Goal: Information Seeking & Learning: Learn about a topic

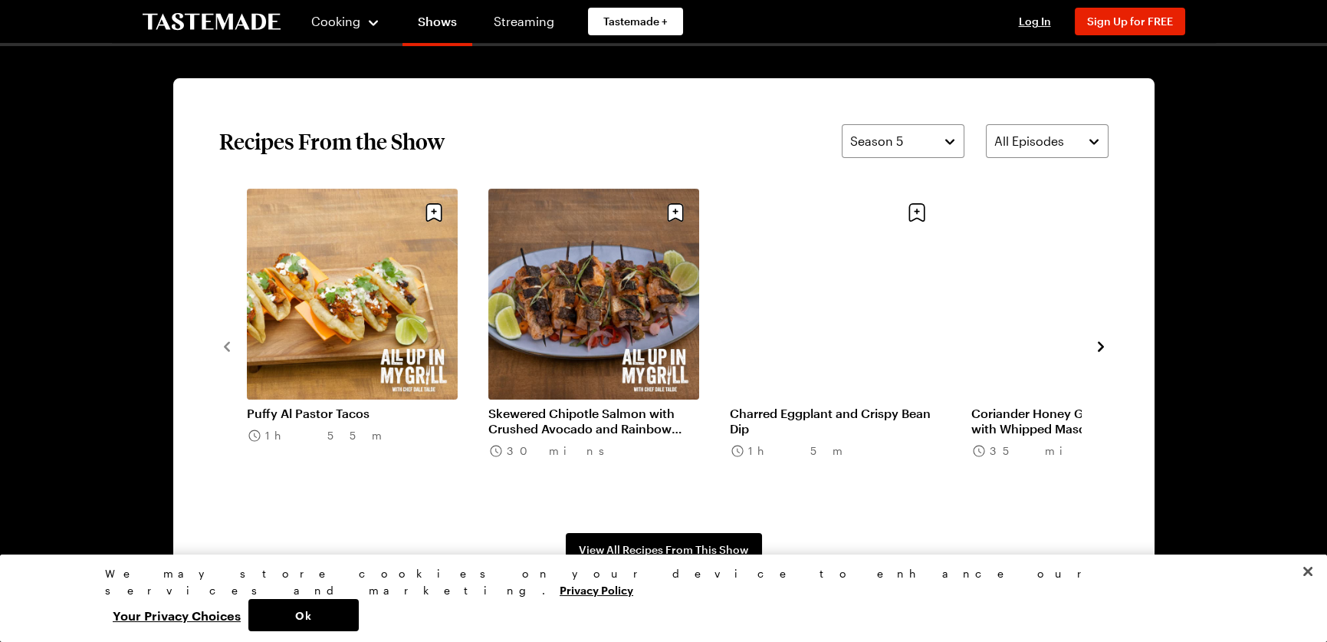
scroll to position [1227, 0]
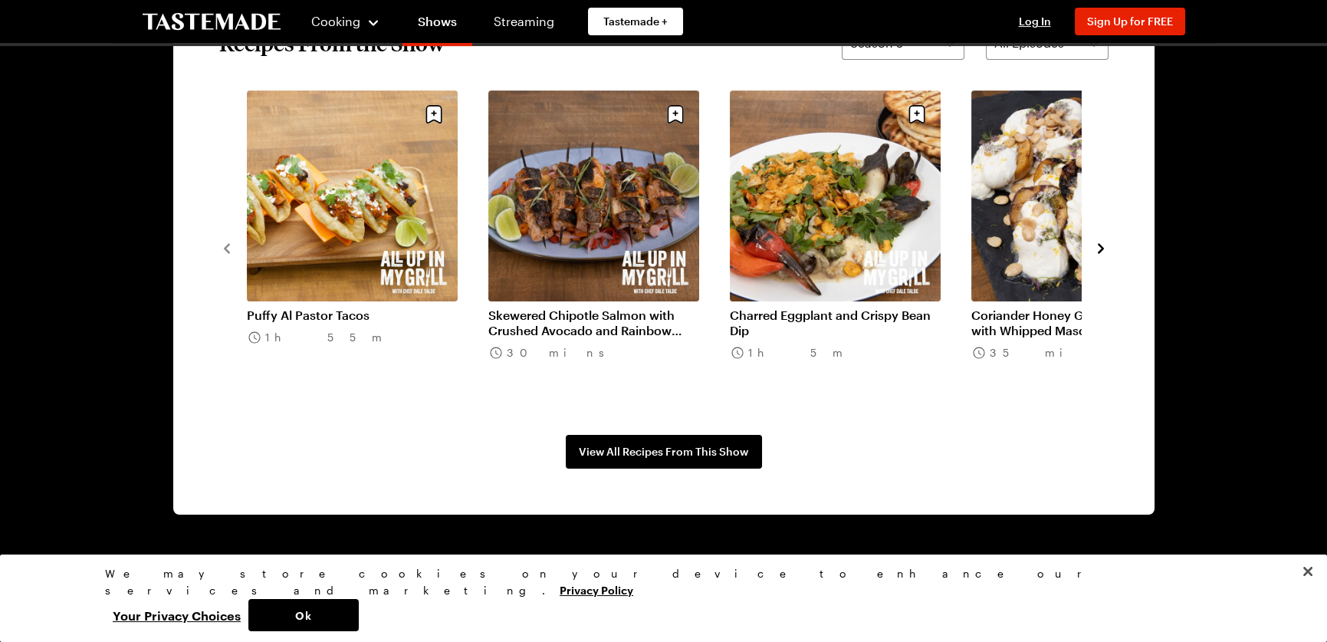
click at [1101, 244] on icon "navigate to next item" at bounding box center [1100, 248] width 15 height 15
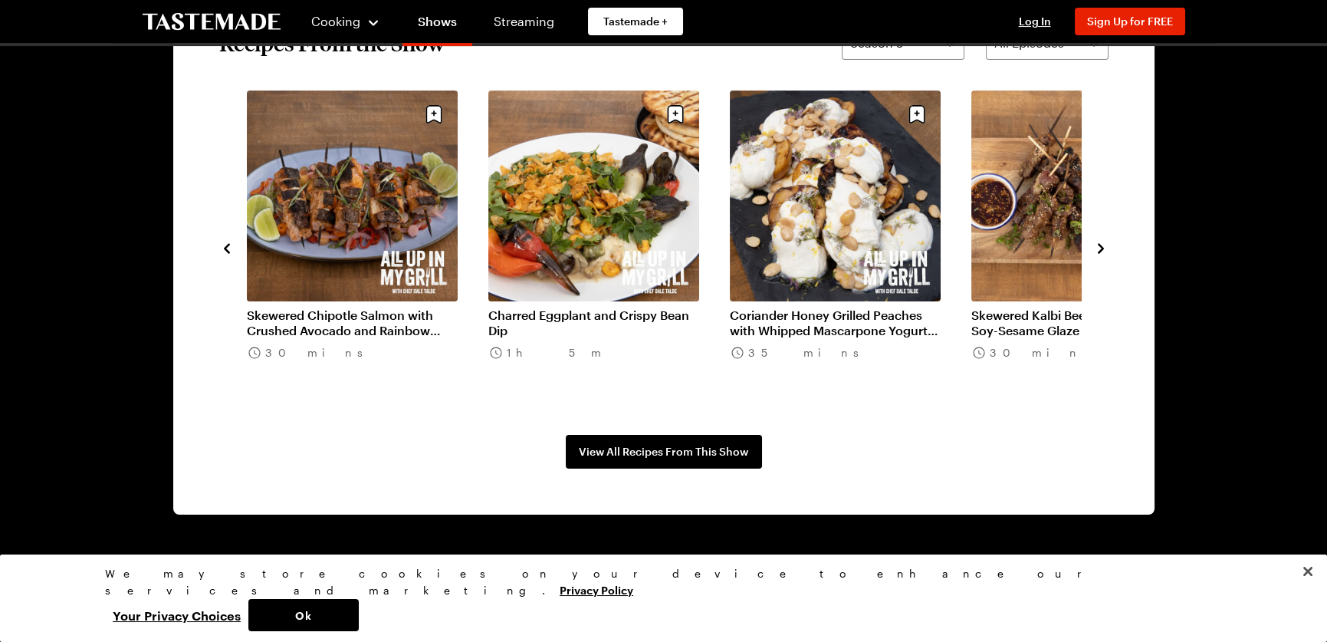
click at [1101, 244] on icon "navigate to next item" at bounding box center [1100, 248] width 15 height 15
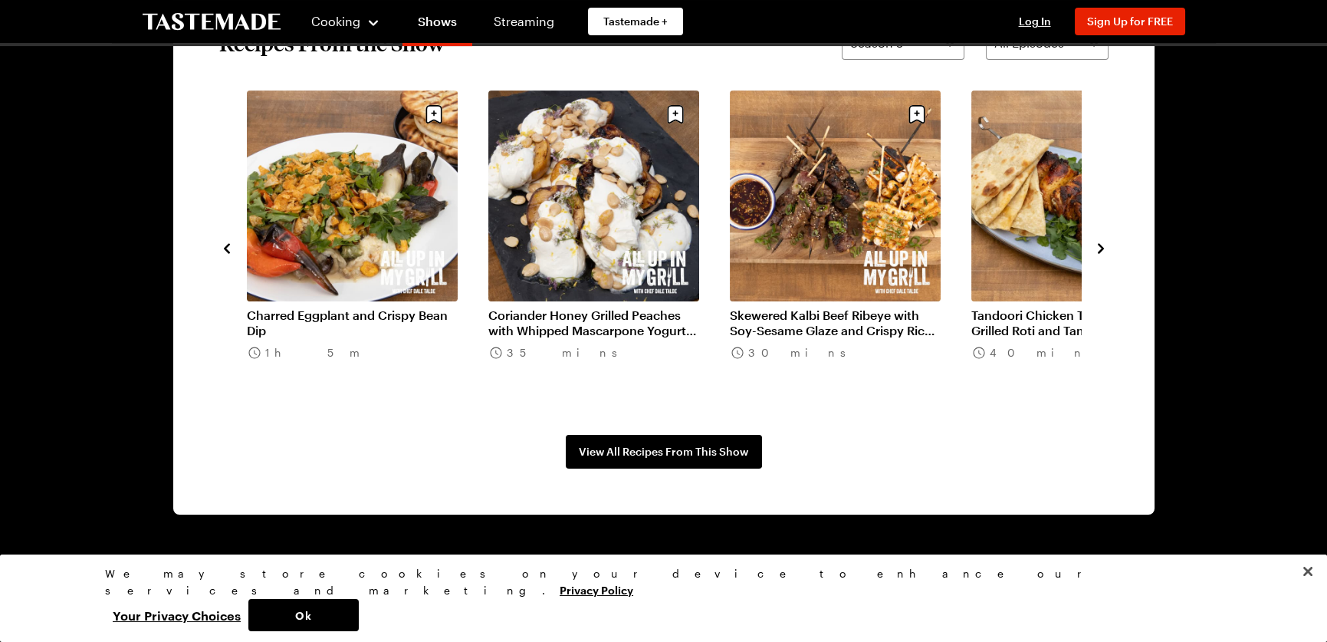
click at [1101, 244] on icon "navigate to next item" at bounding box center [1100, 248] width 15 height 15
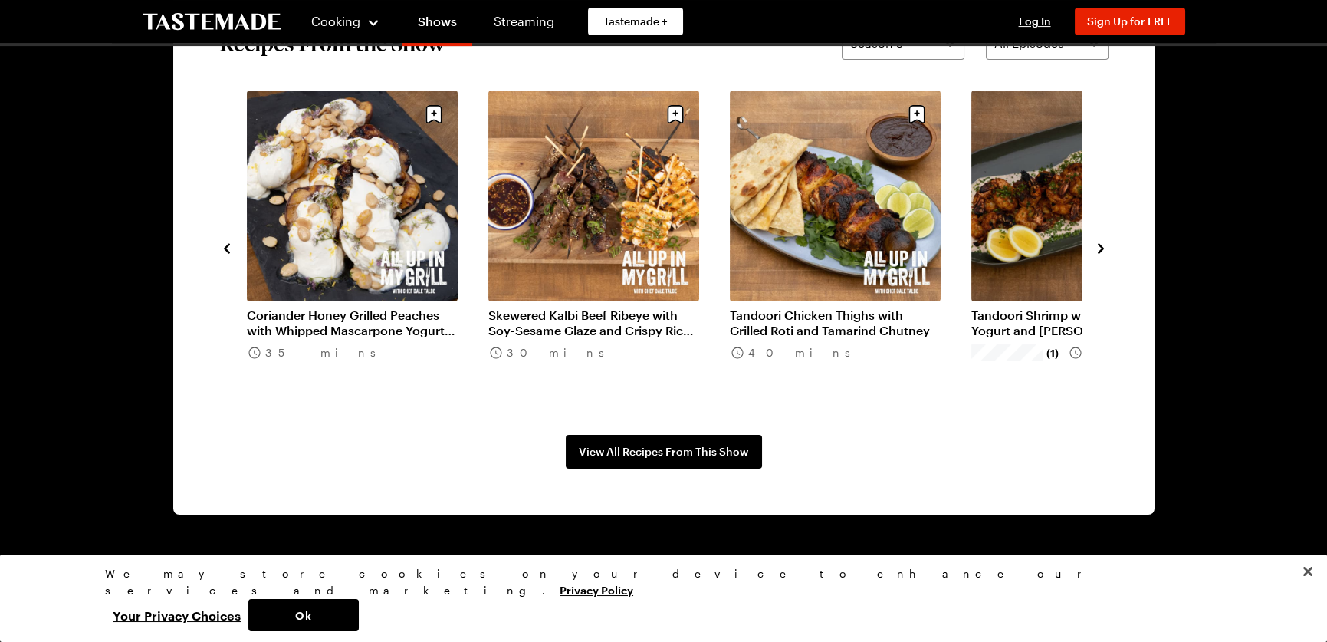
click at [1101, 244] on icon "navigate to next item" at bounding box center [1100, 248] width 15 height 15
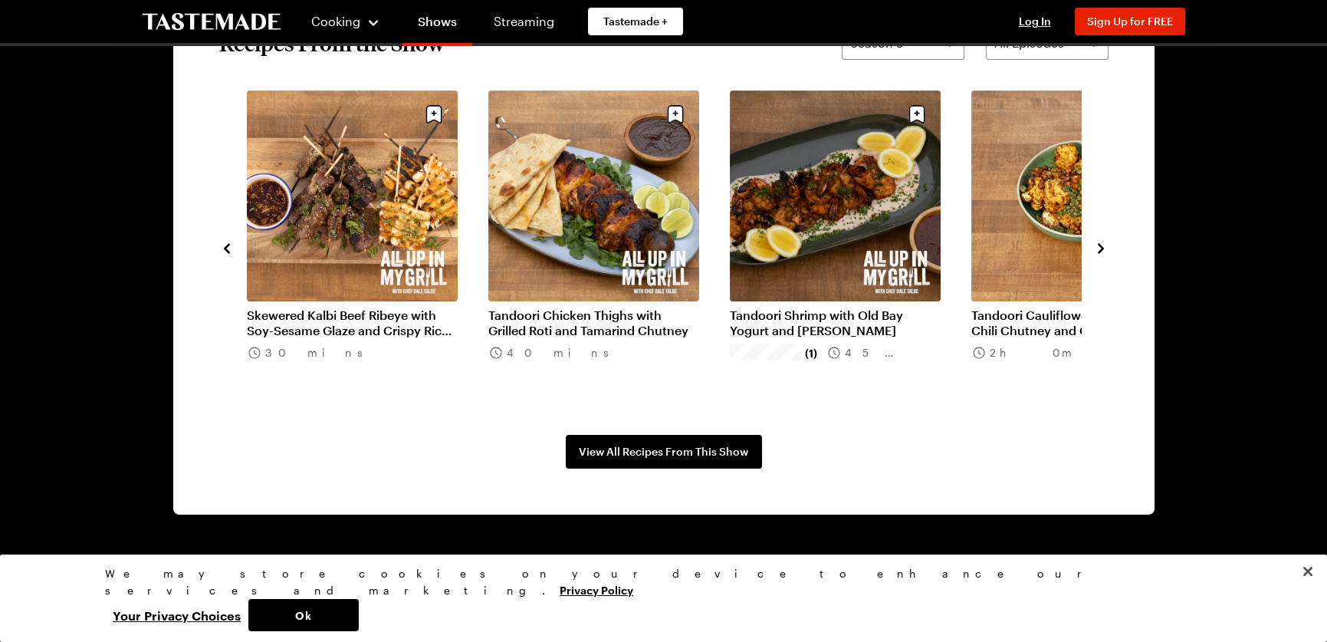
drag, startPoint x: 1101, startPoint y: 244, endPoint x: 1049, endPoint y: 215, distance: 59.7
click at [1100, 241] on icon "navigate to next item" at bounding box center [1100, 248] width 15 height 15
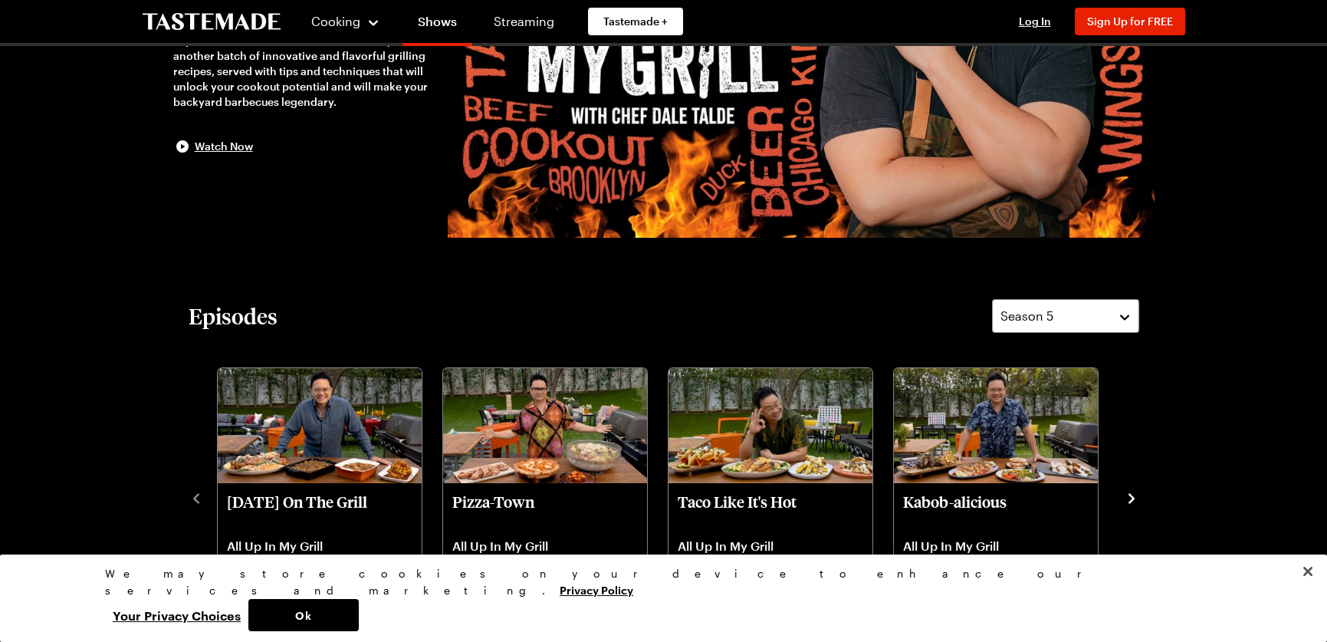
scroll to position [0, 0]
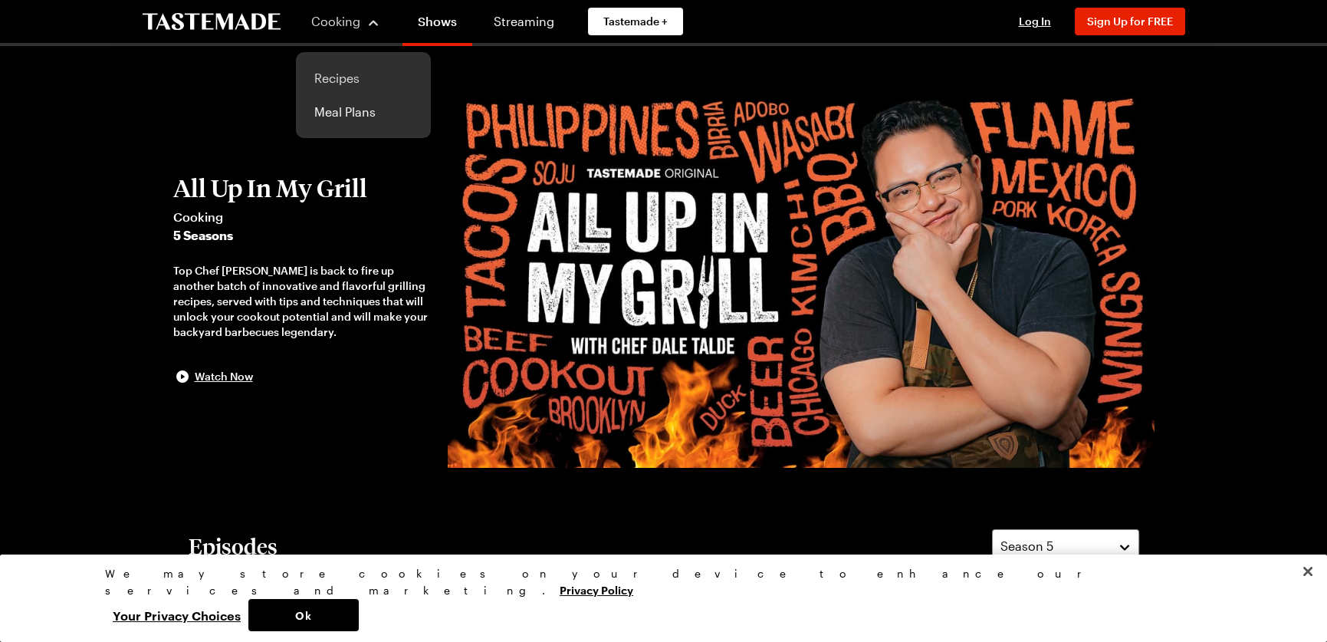
click at [324, 77] on link "Recipes" at bounding box center [363, 78] width 117 height 34
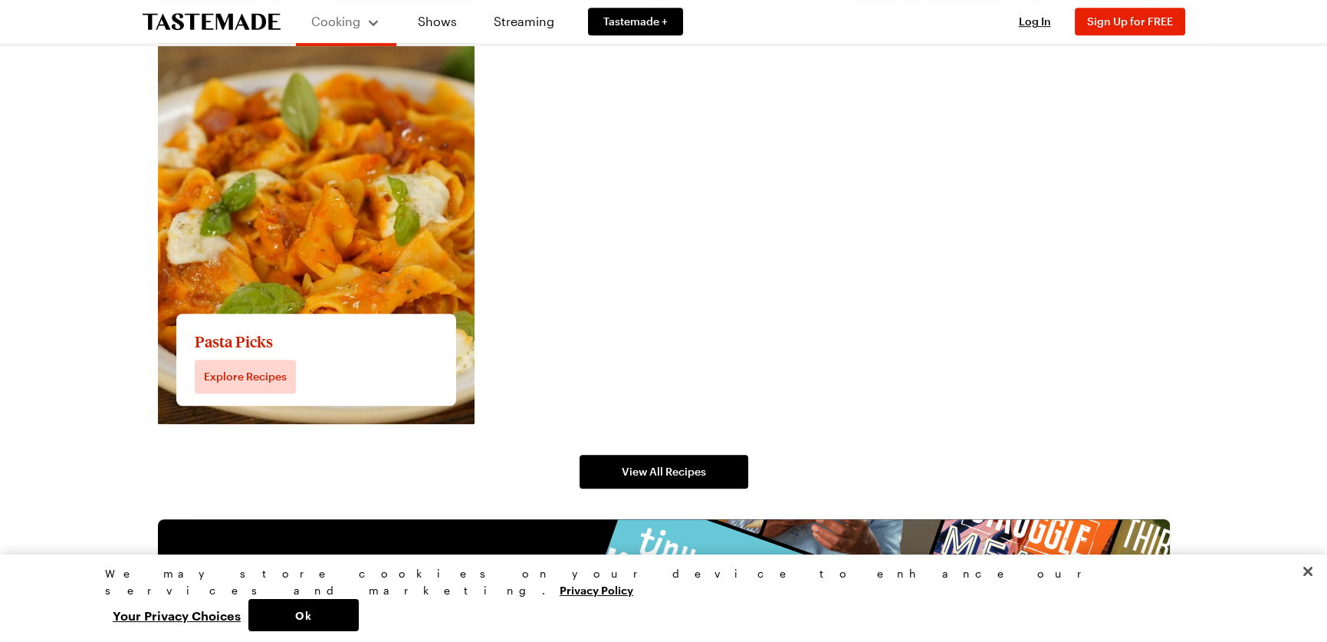
scroll to position [2914, 0]
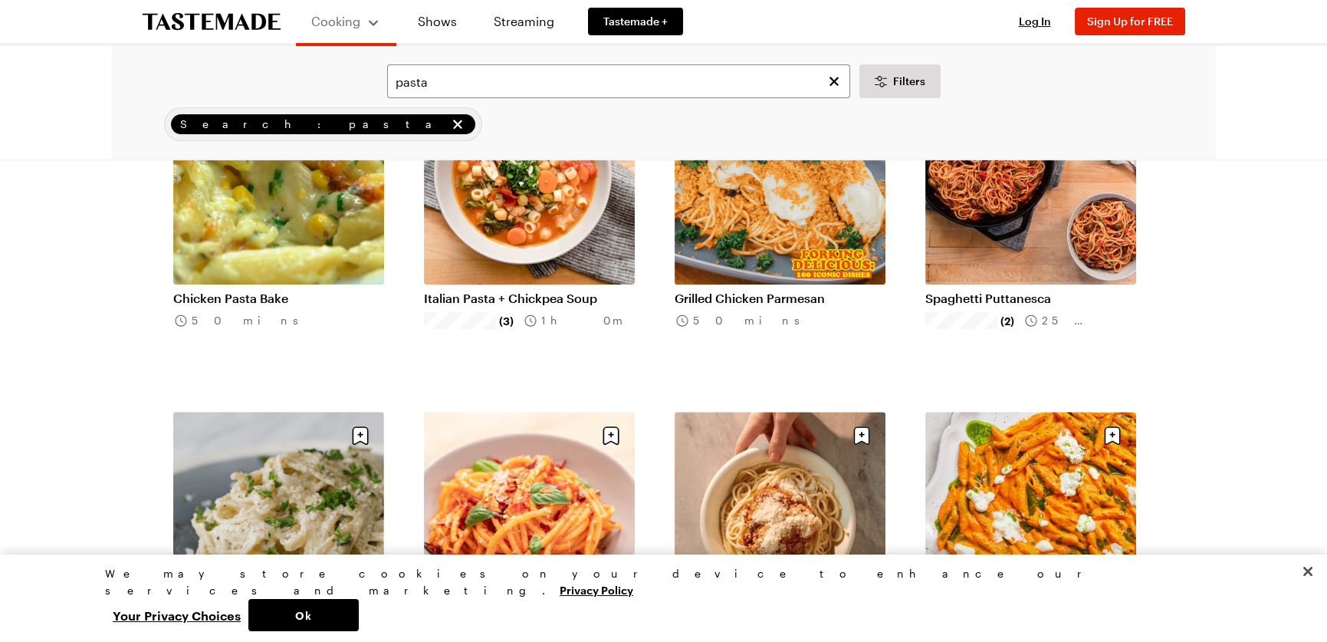
scroll to position [1610, 0]
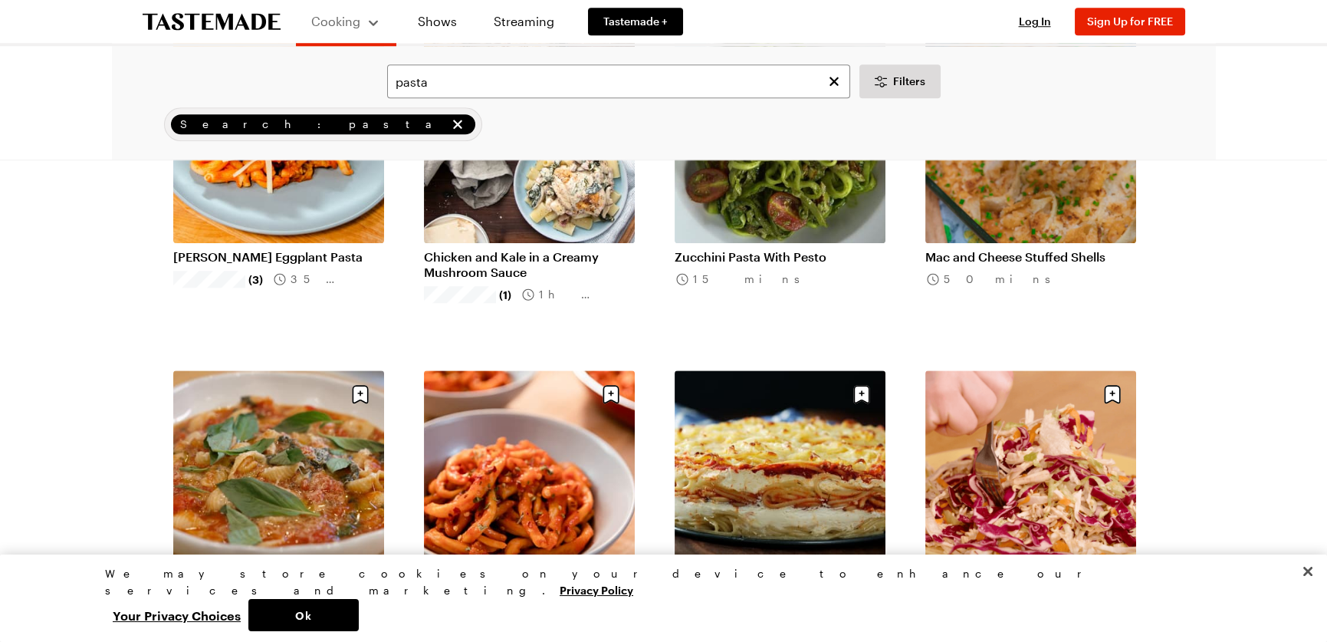
scroll to position [3681, 0]
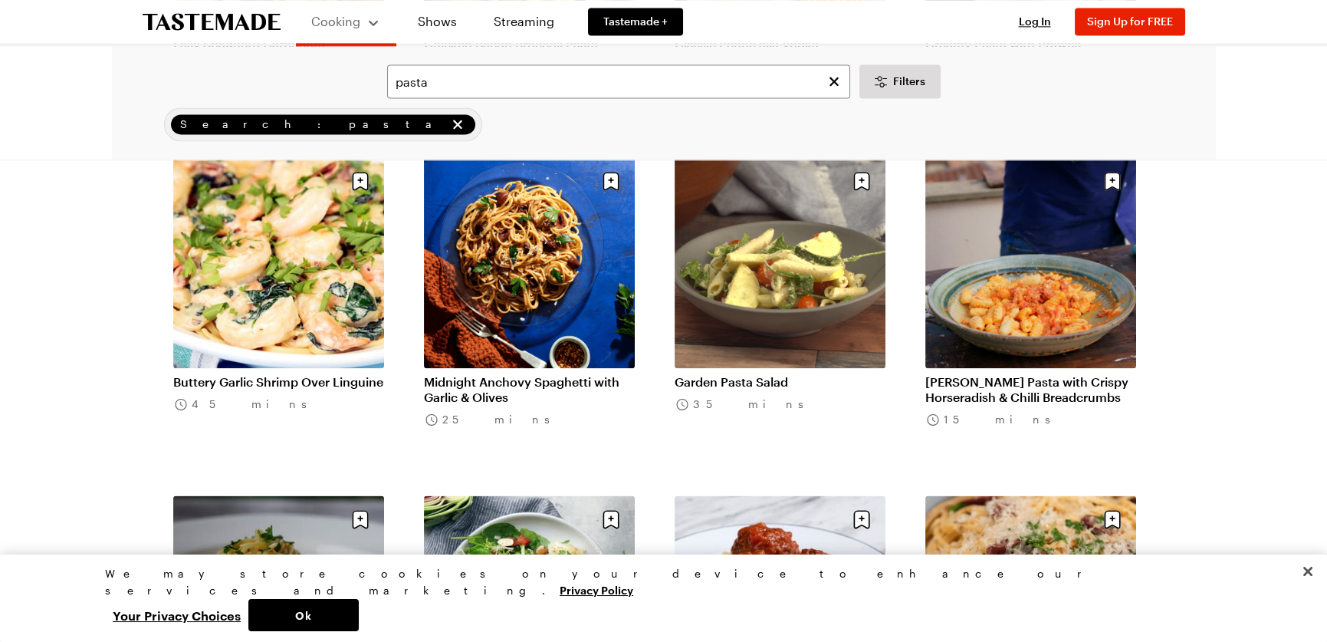
scroll to position [5674, 0]
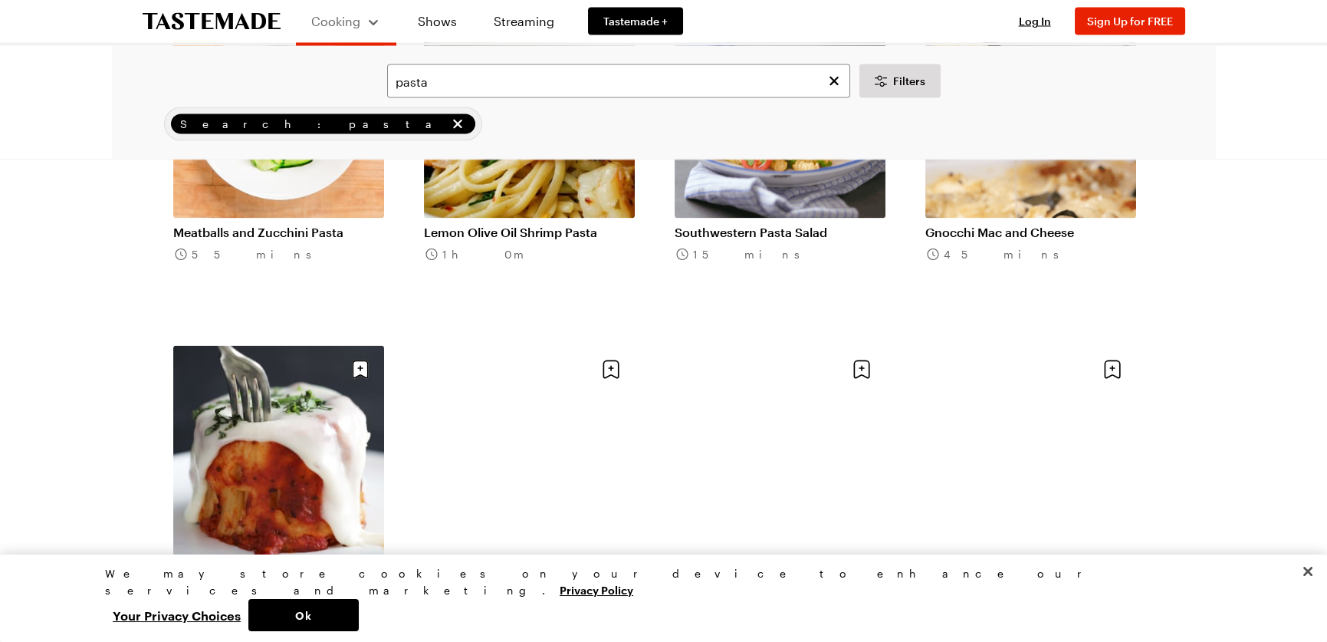
scroll to position [7438, 0]
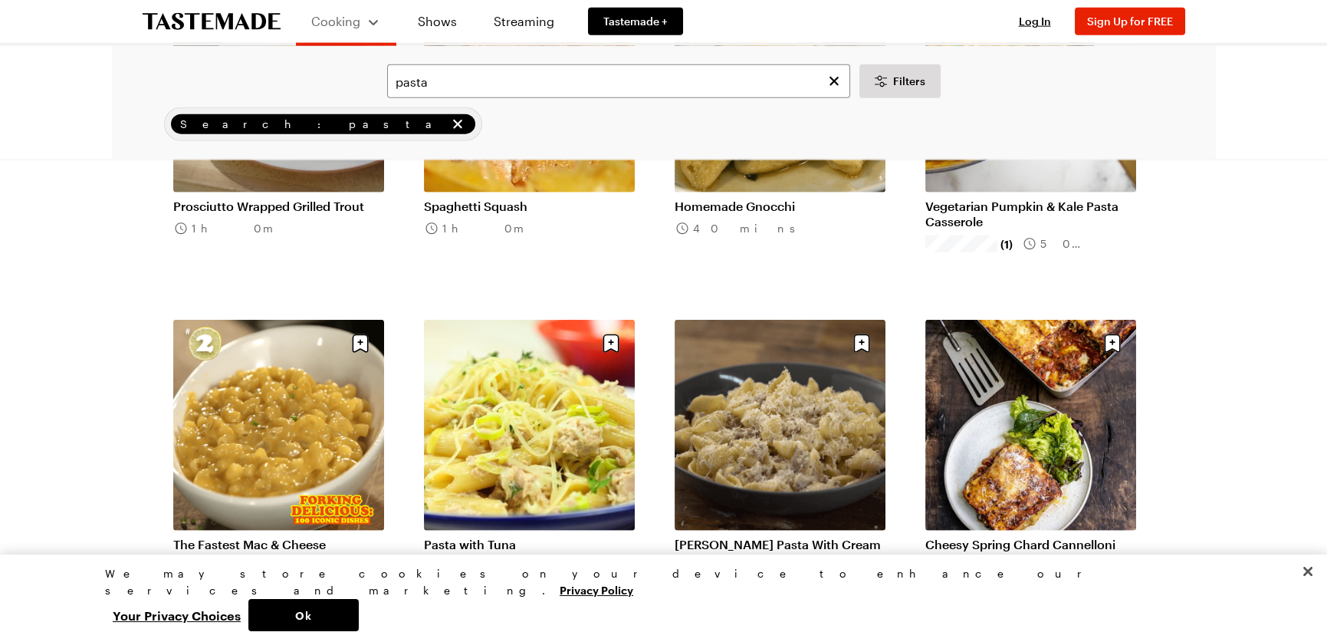
scroll to position [9508, 0]
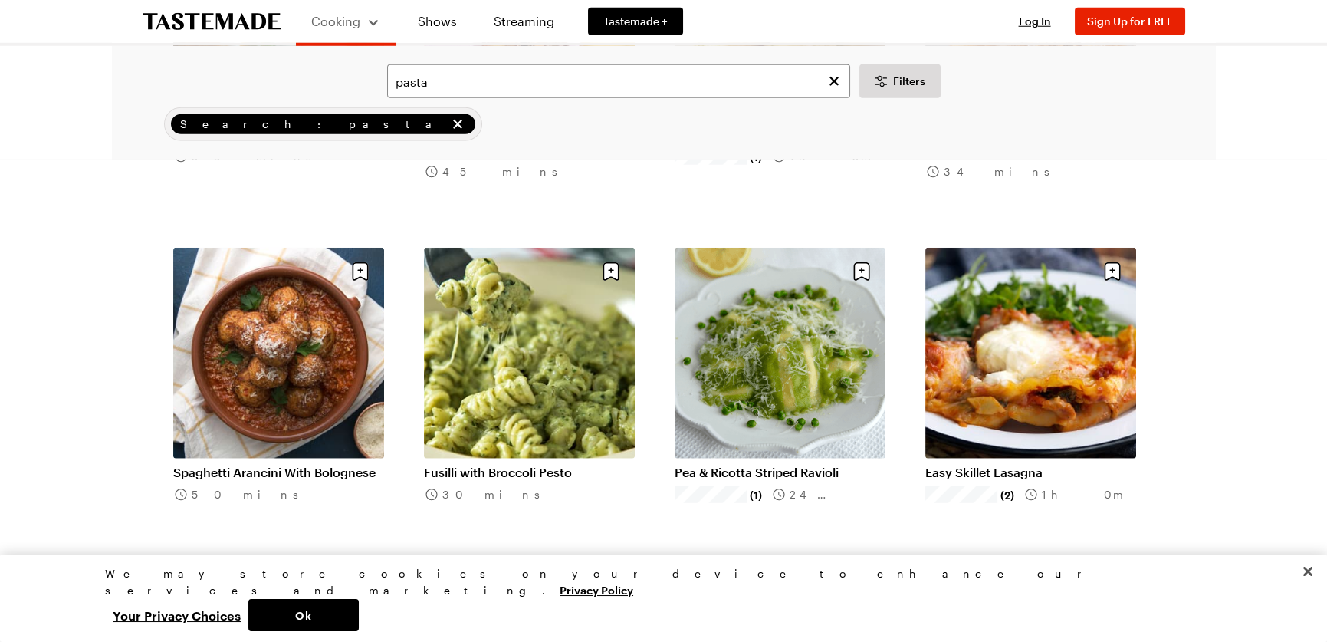
scroll to position [10888, 0]
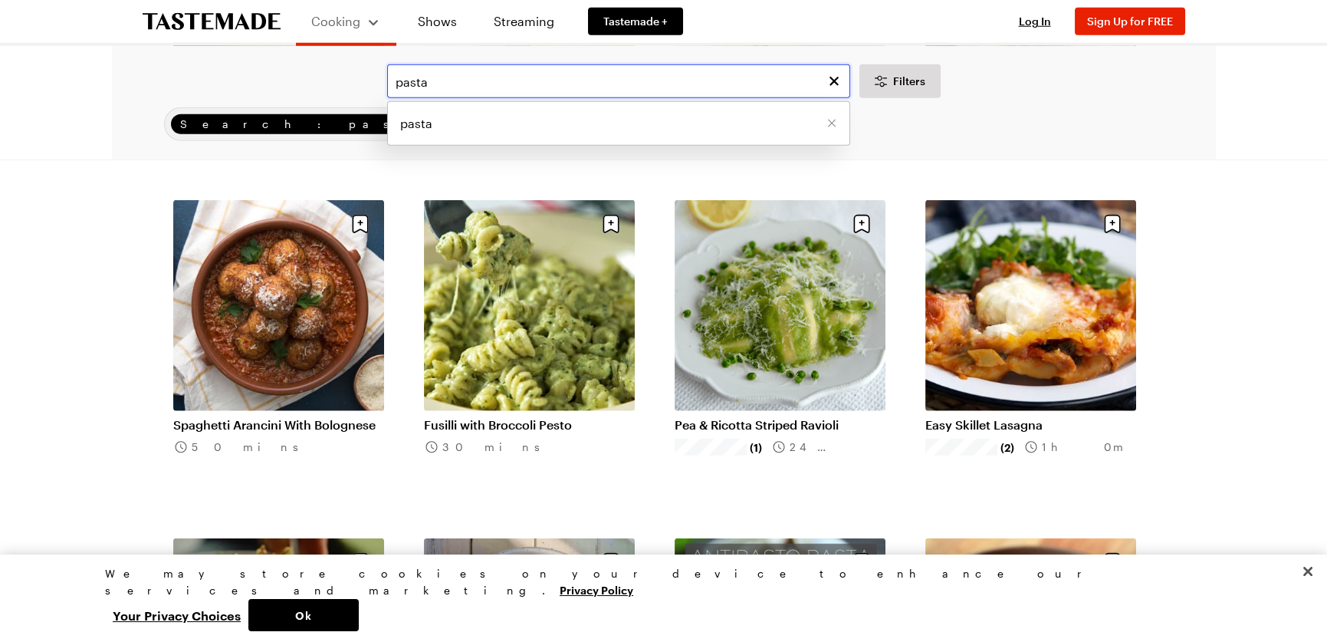
click at [462, 89] on input "pasta" at bounding box center [618, 81] width 463 height 34
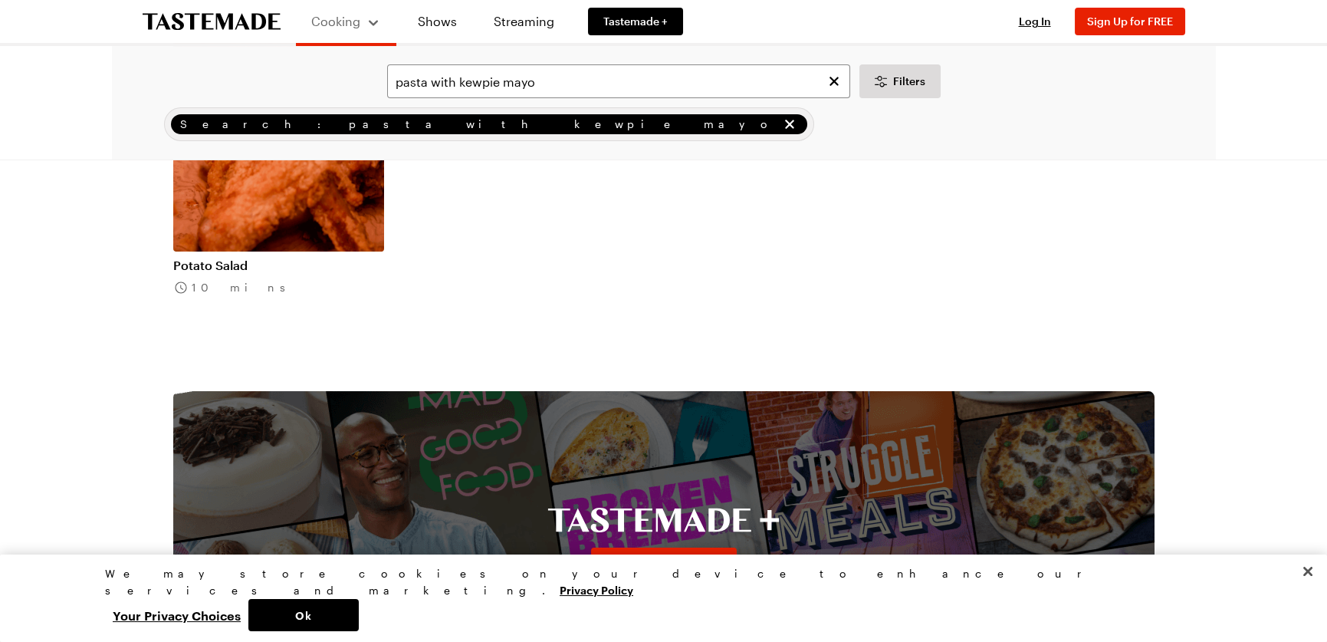
scroll to position [35, 0]
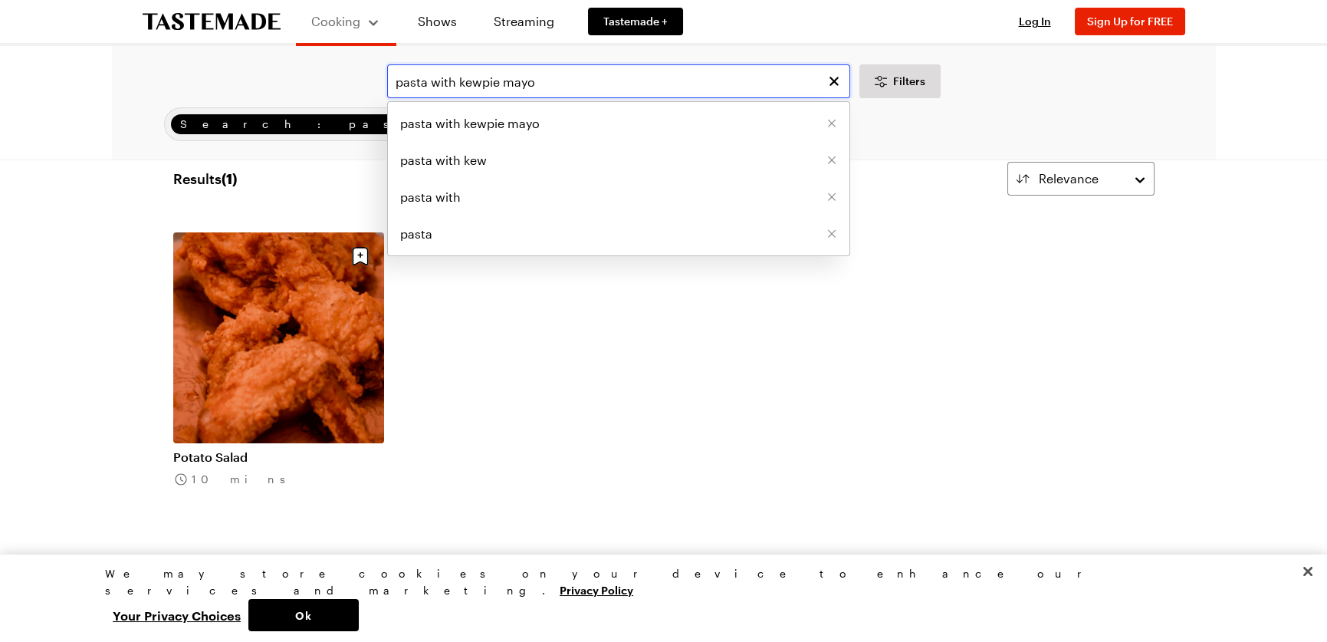
drag, startPoint x: 554, startPoint y: 84, endPoint x: 344, endPoint y: 98, distance: 210.6
click at [344, 98] on div "pasta with kewpie mayo pasta with kewpie mayo pasta with kew pasta with pasta F…" at bounding box center [664, 102] width 1104 height 113
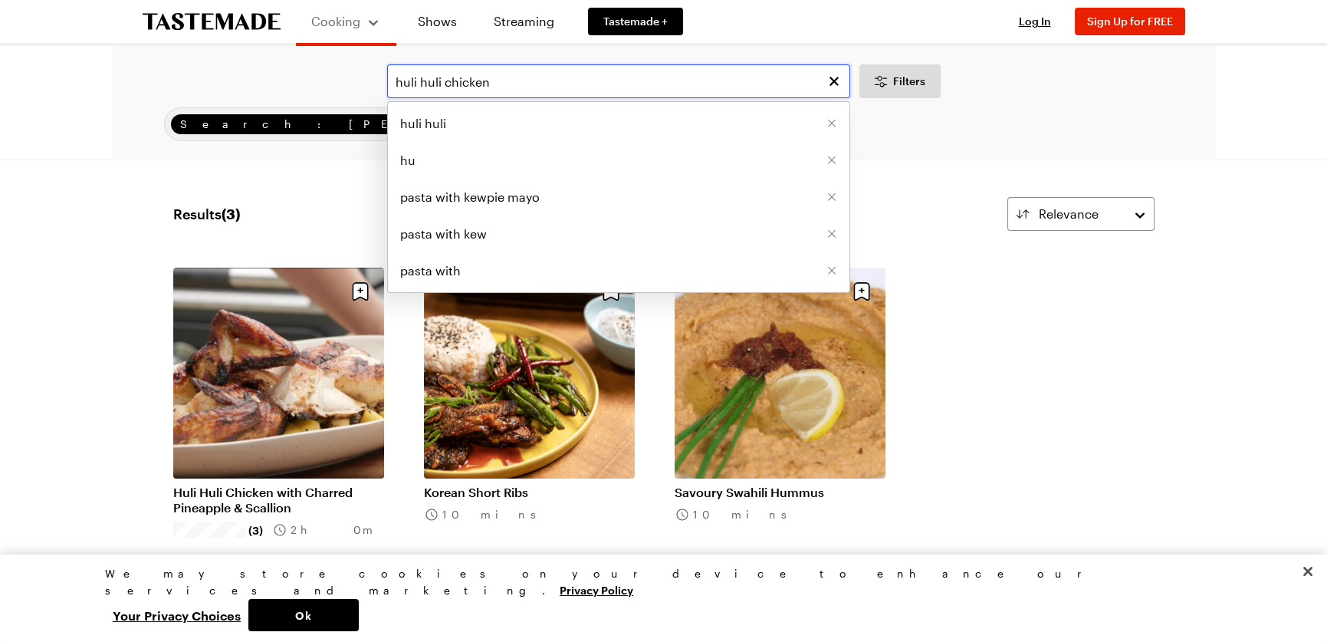
type input "huli huli chicken"
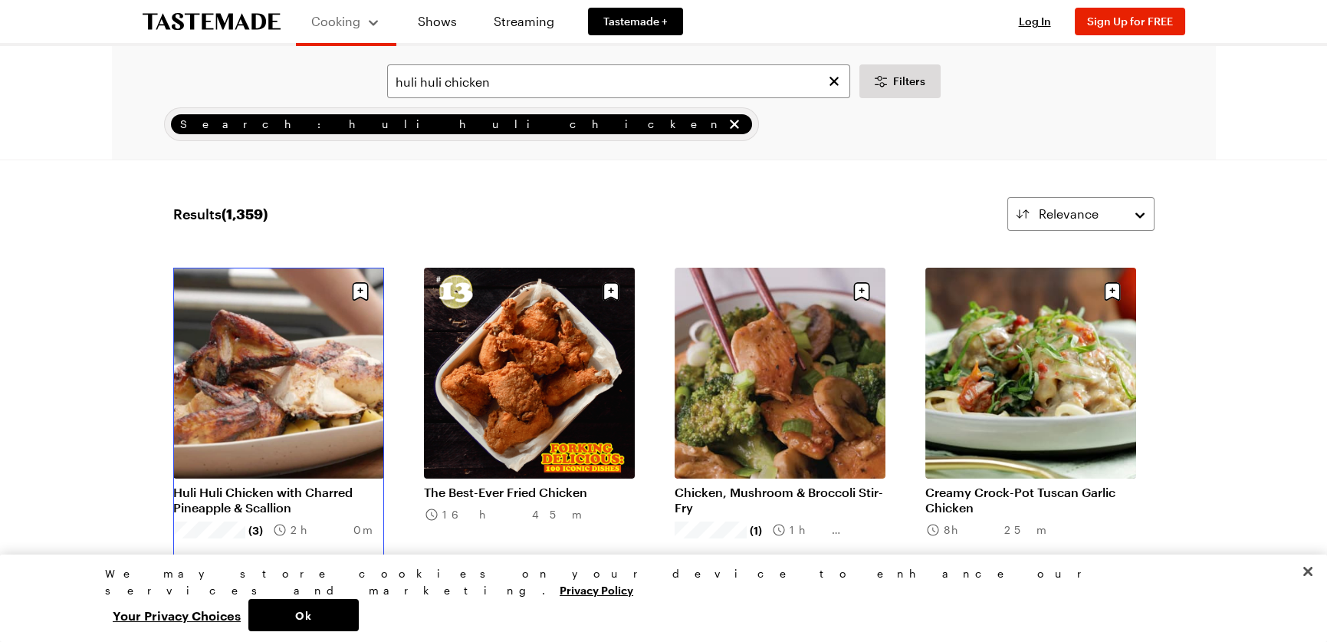
click at [221, 485] on link "Huli Huli Chicken with Charred Pineapple & Scallion" at bounding box center [278, 500] width 211 height 31
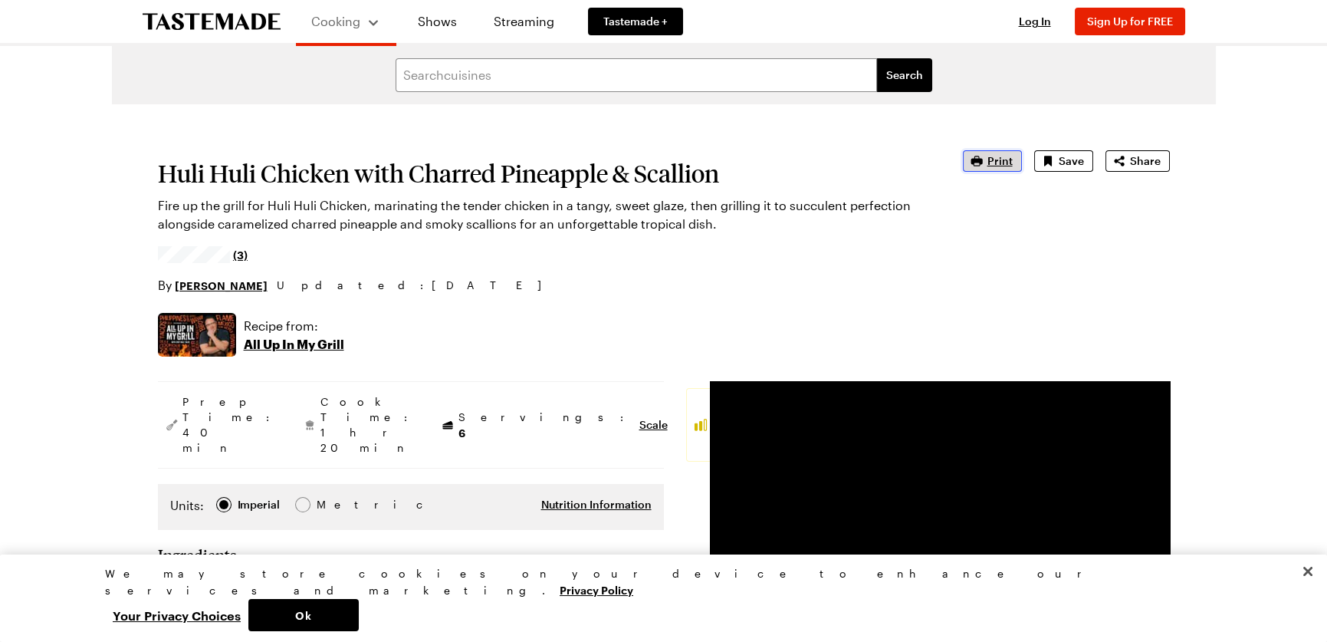
click at [987, 155] on button "Print" at bounding box center [992, 160] width 59 height 21
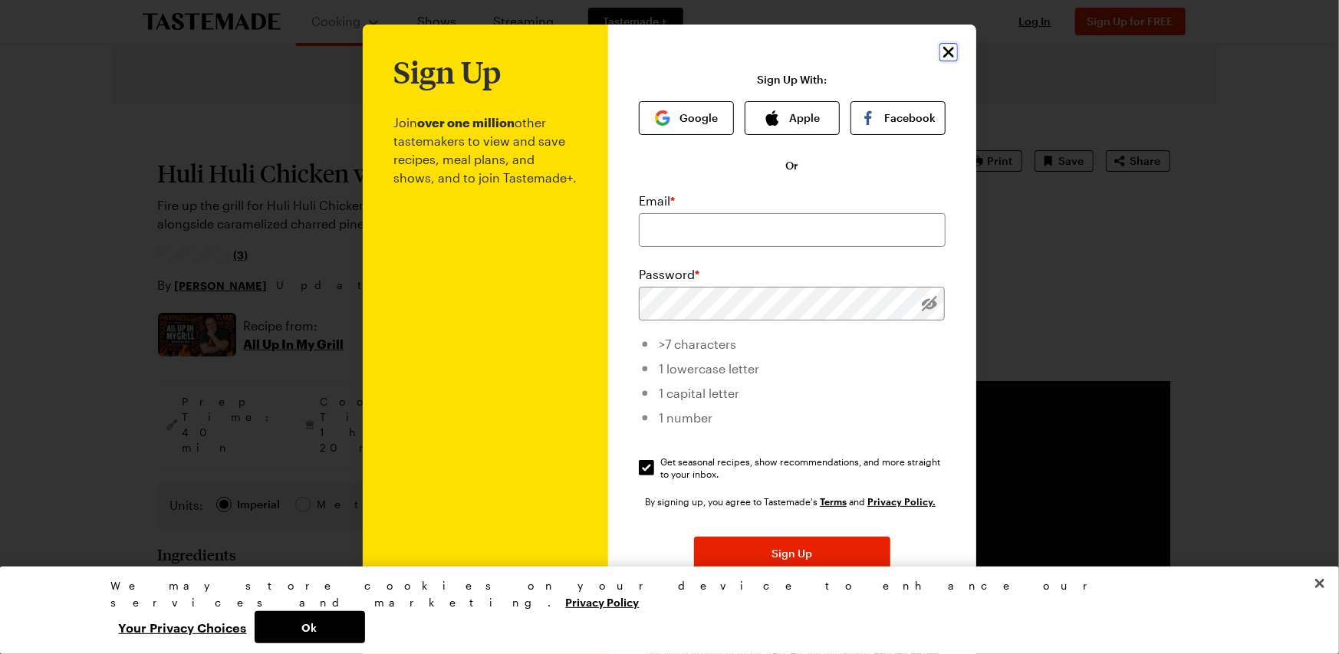
click at [944, 48] on icon "Close" at bounding box center [948, 52] width 18 height 18
